Goal: Find specific page/section: Locate a particular part of the current website

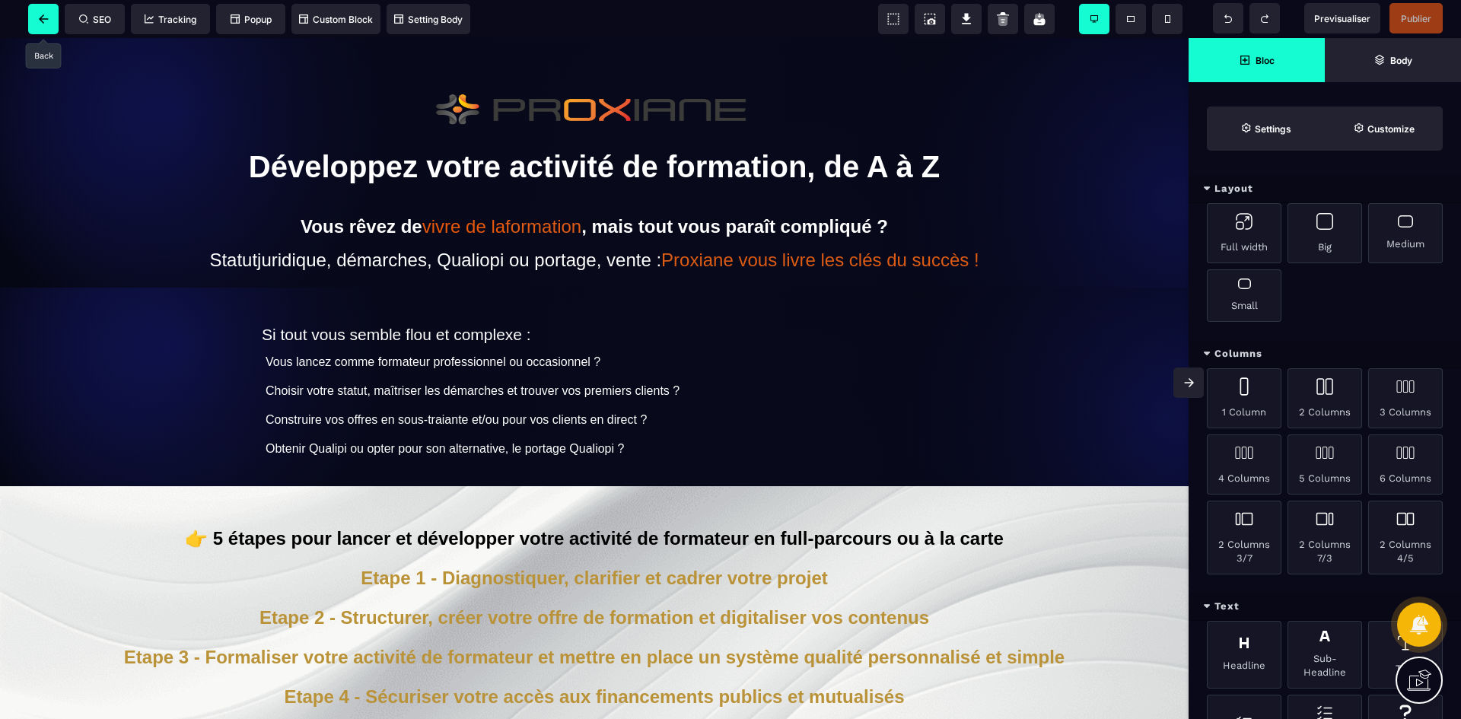
click at [42, 17] on icon at bounding box center [43, 18] width 9 height 9
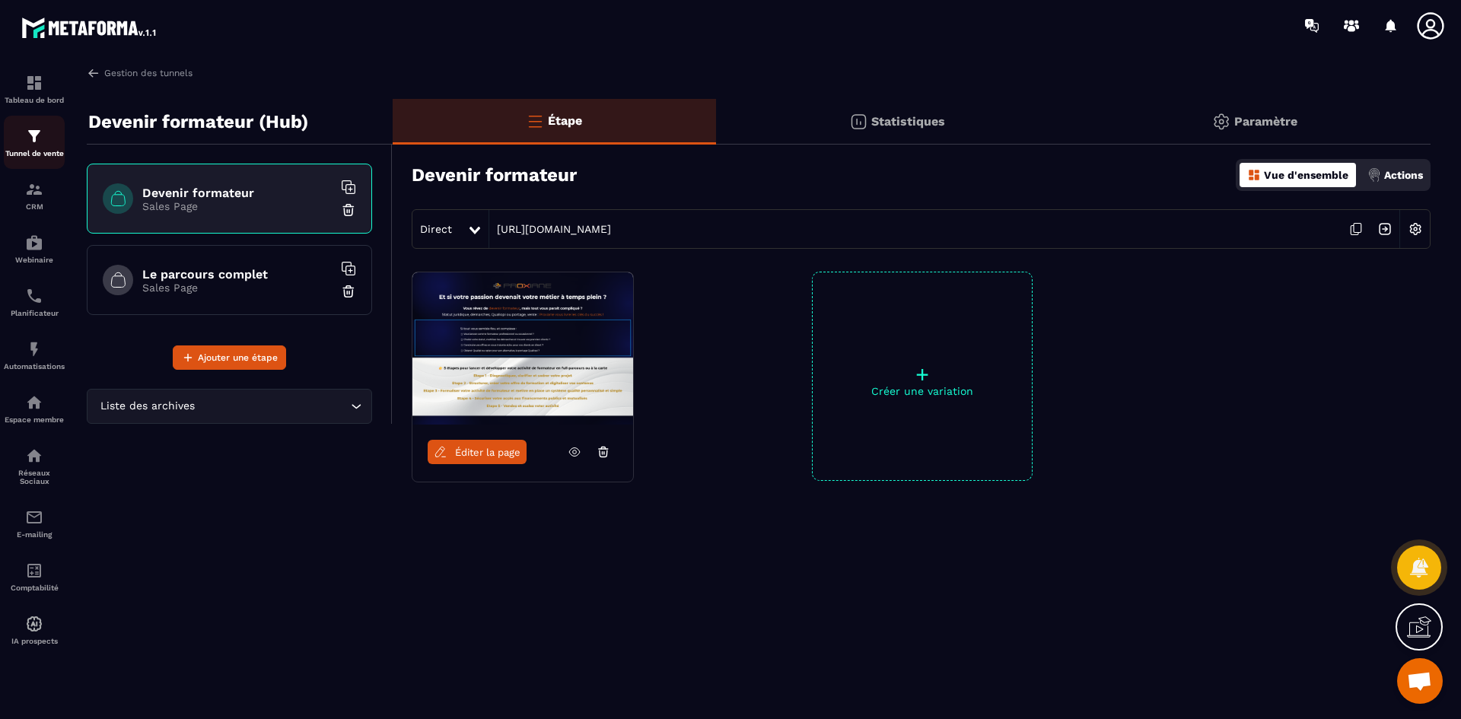
click at [46, 138] on div "Tunnel de vente" at bounding box center [34, 142] width 61 height 30
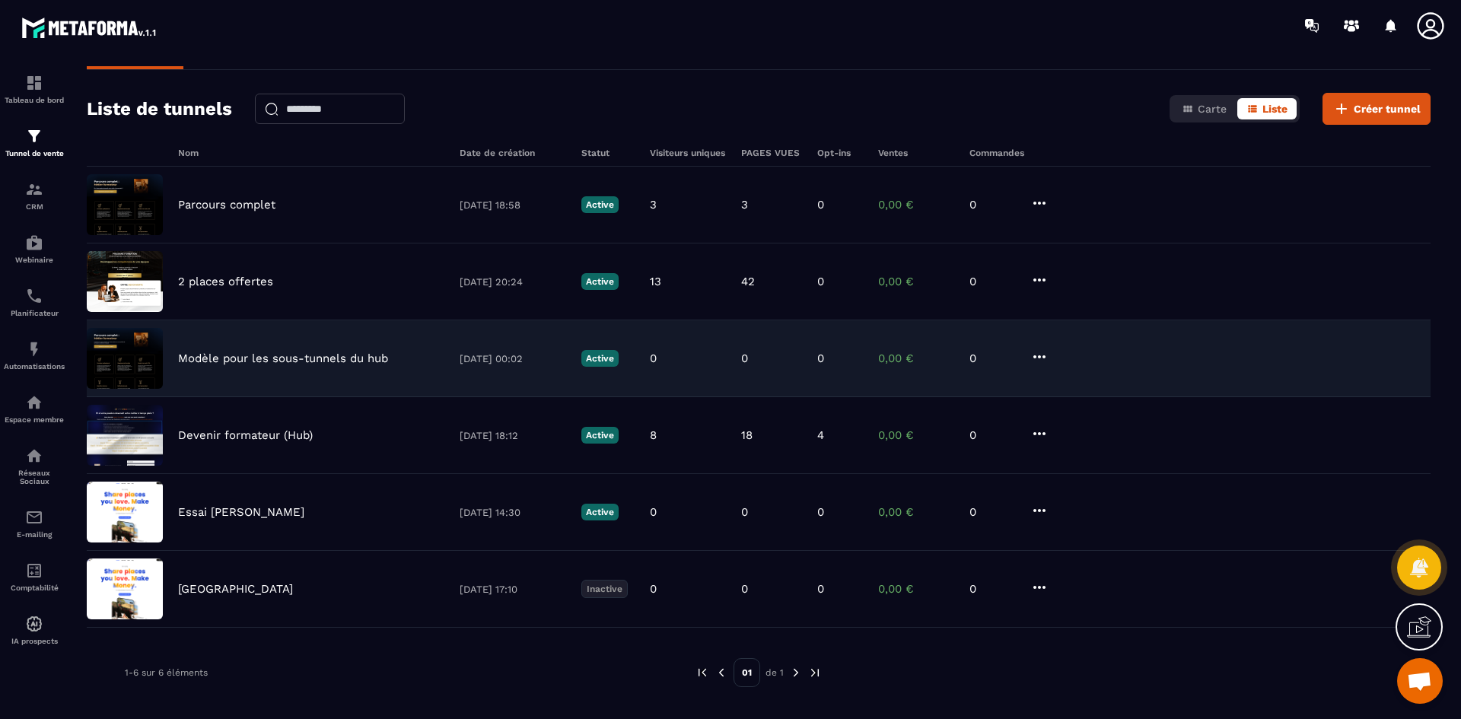
scroll to position [50, 0]
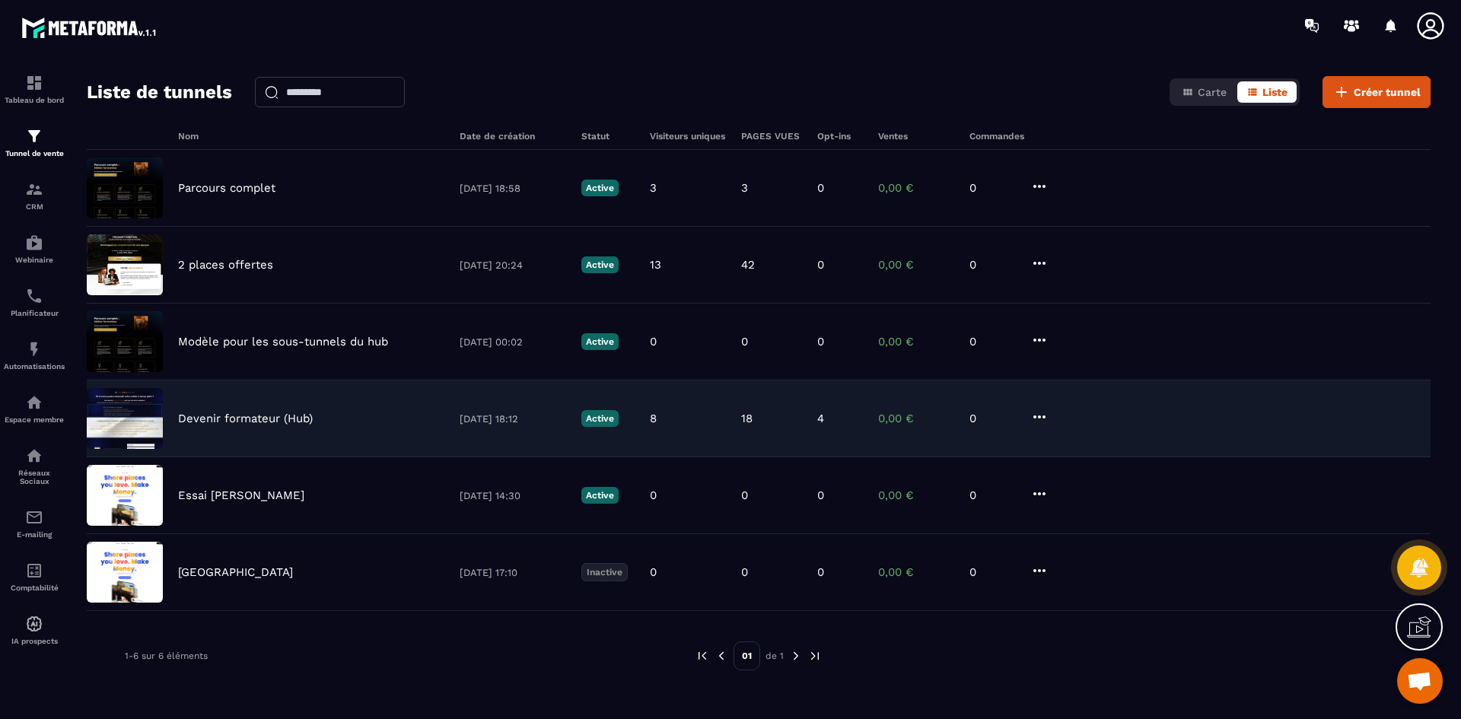
click at [285, 417] on p "Devenir formateur (Hub)" at bounding box center [245, 419] width 135 height 14
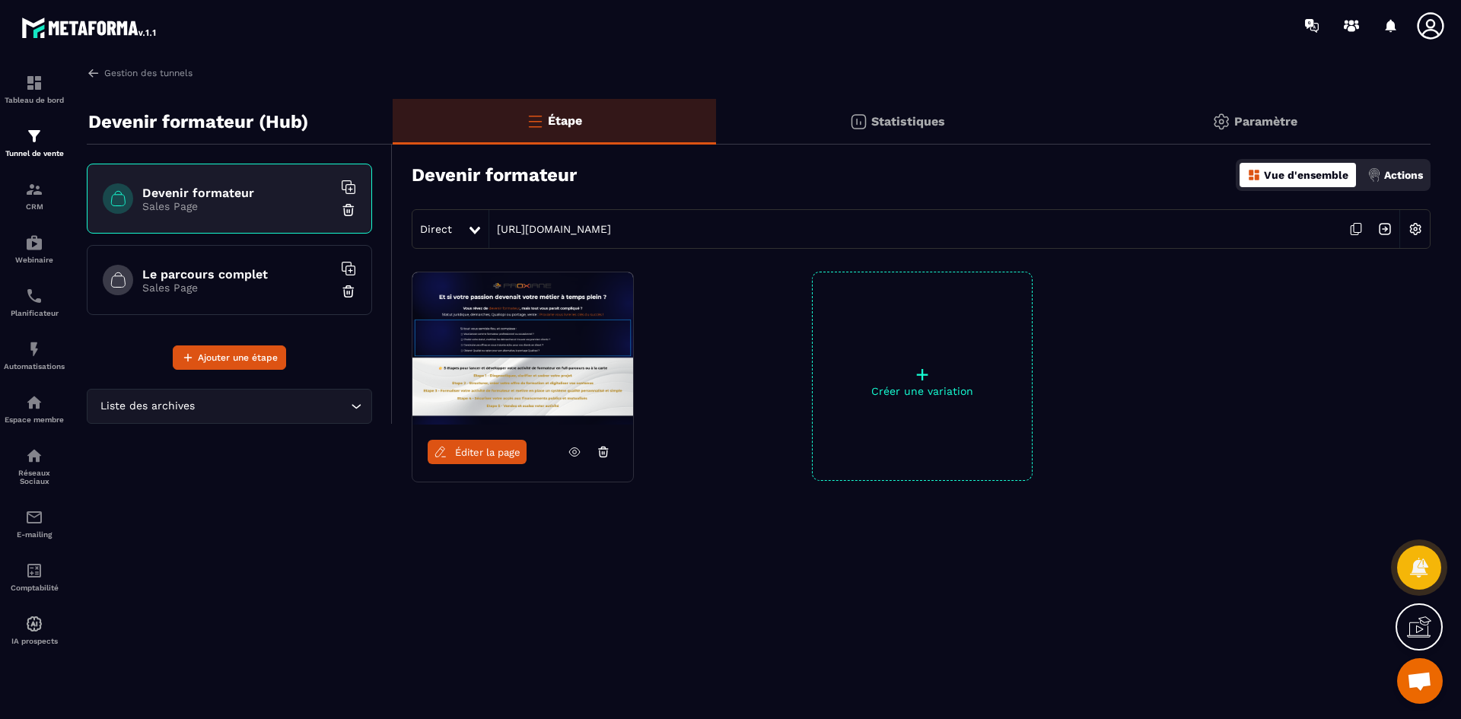
click at [499, 441] on link "Éditer la page" at bounding box center [477, 452] width 99 height 24
